Goal: Information Seeking & Learning: Learn about a topic

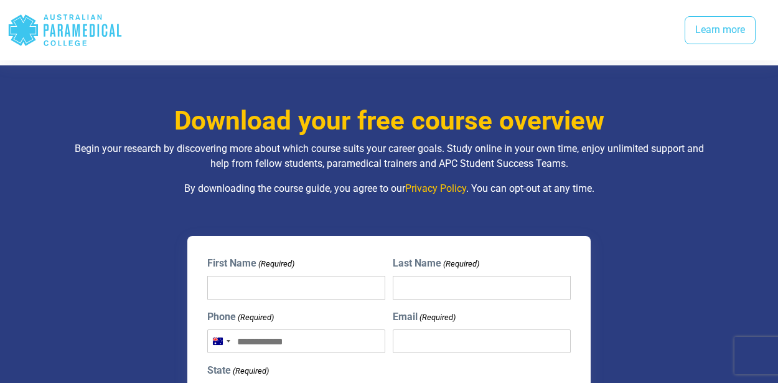
scroll to position [1616, 0]
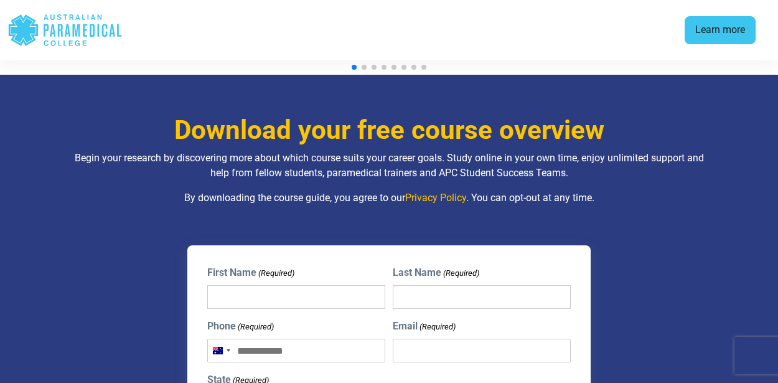
click at [704, 28] on link "Learn more" at bounding box center [720, 30] width 71 height 29
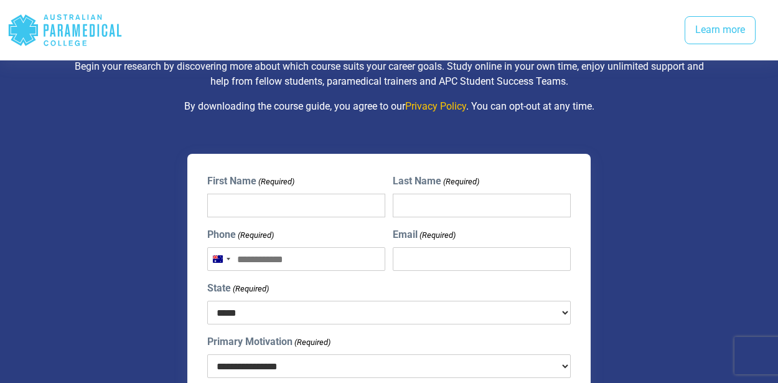
scroll to position [1616, 0]
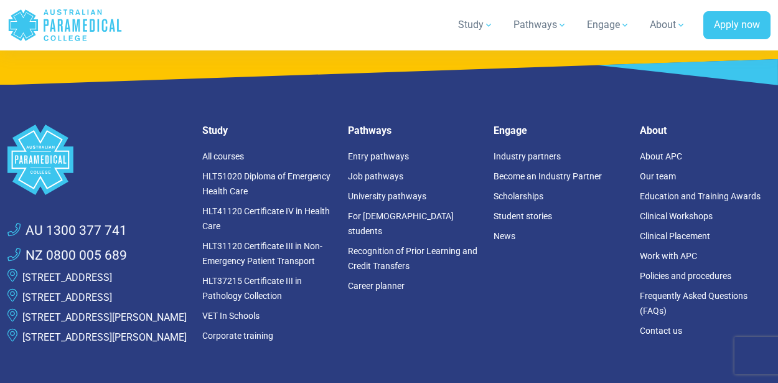
scroll to position [2133, 0]
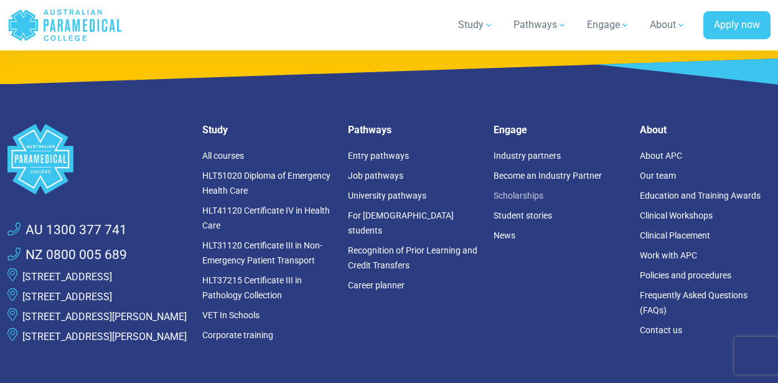
click at [526, 195] on link "Scholarships" at bounding box center [519, 196] width 50 height 10
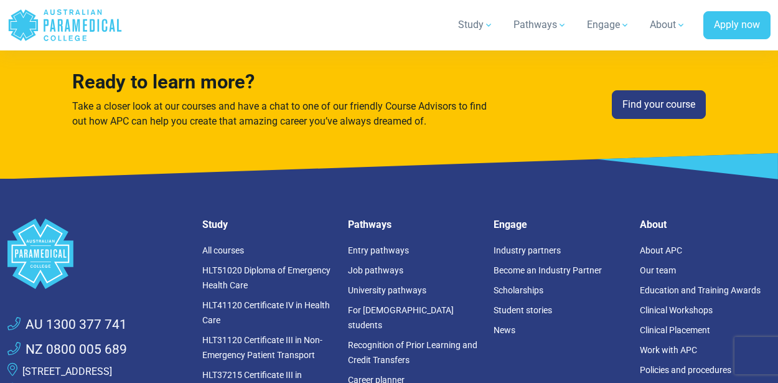
scroll to position [2042, 0]
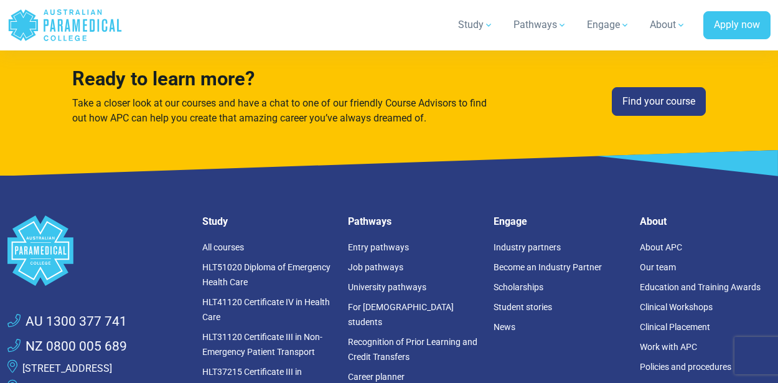
click at [364, 333] on li "Recognition of Prior Learning and Credit Transfers" at bounding box center [413, 349] width 131 height 35
click at [374, 337] on link "Recognition of Prior Learning and Credit Transfers" at bounding box center [413, 349] width 130 height 25
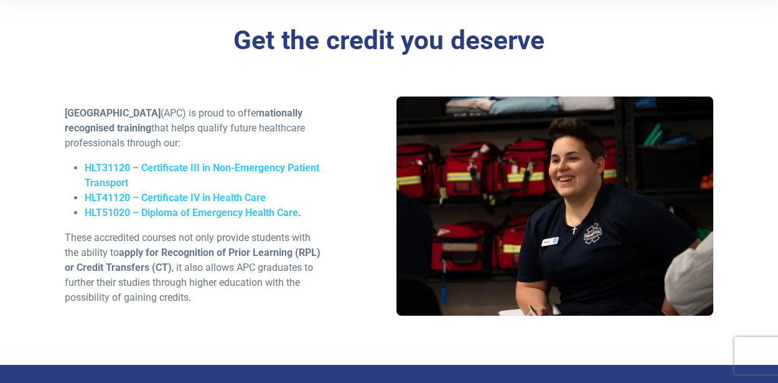
scroll to position [368, 0]
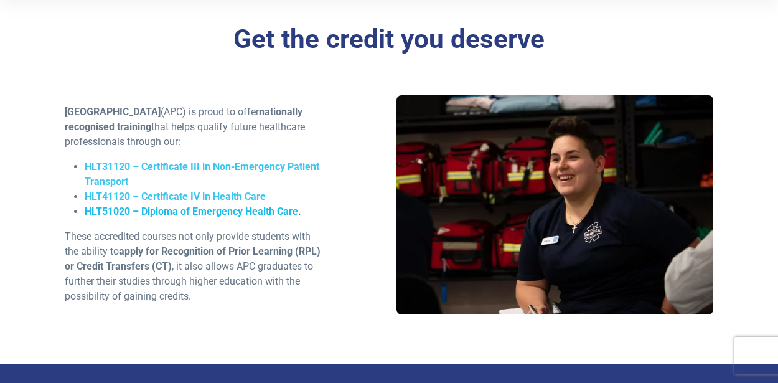
click at [288, 207] on span "HLT51020 – Diploma of Emergency Health Care" at bounding box center [192, 211] width 214 height 12
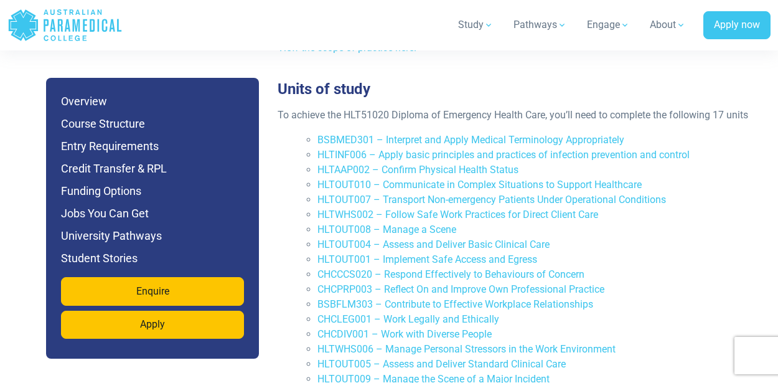
scroll to position [2820, 0]
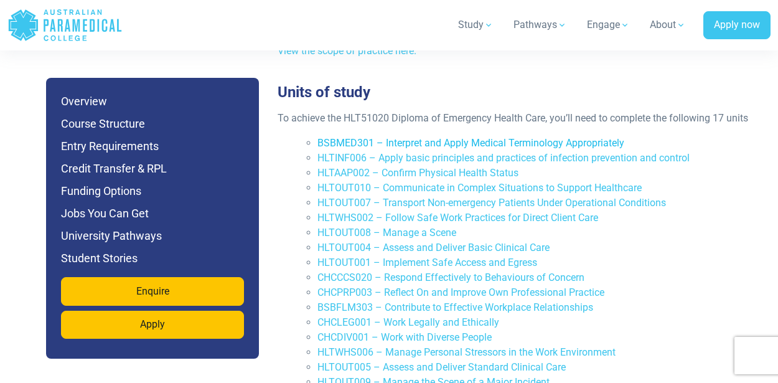
click at [427, 137] on link "BSBMED301 – Interpret and Apply Medical Terminology Appropriately" at bounding box center [471, 143] width 307 height 12
click at [417, 152] on link "HLTINF006 – Apply basic principles and practices of infection prevention and co…" at bounding box center [504, 158] width 372 height 12
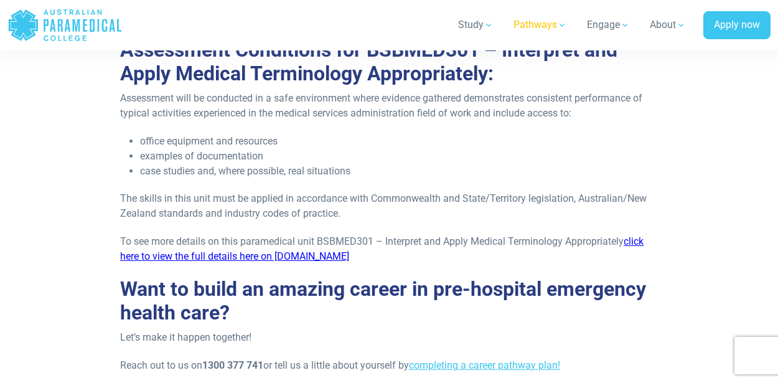
scroll to position [1392, 0]
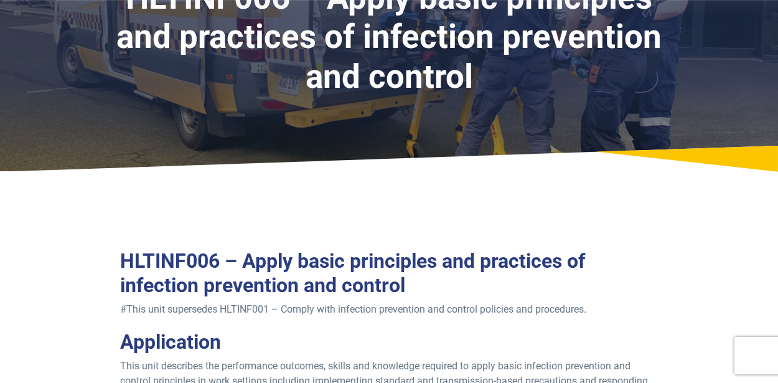
scroll to position [121, 0]
